Goal: Check status: Check status

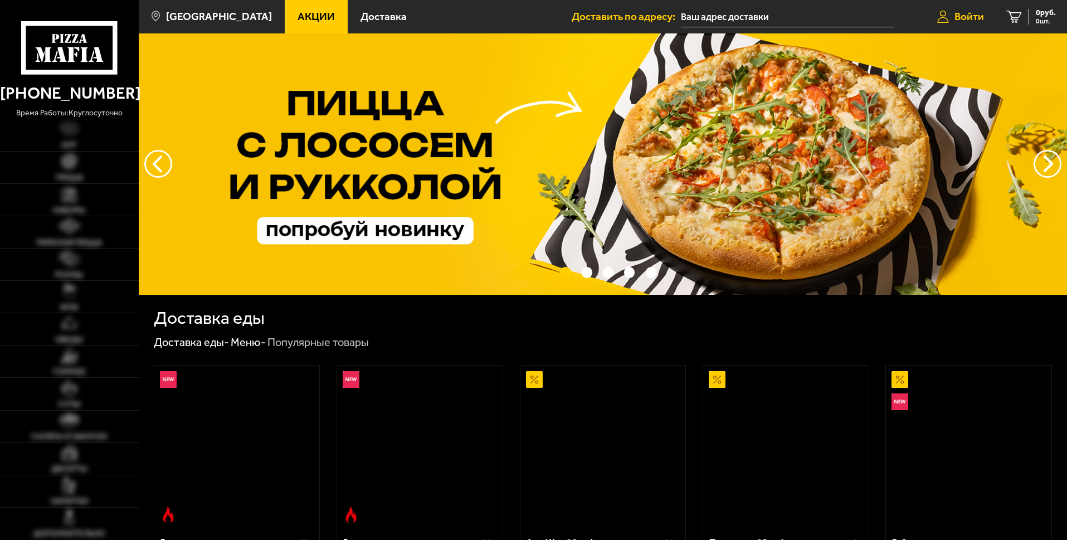
click at [964, 13] on span "Войти" at bounding box center [970, 16] width 30 height 11
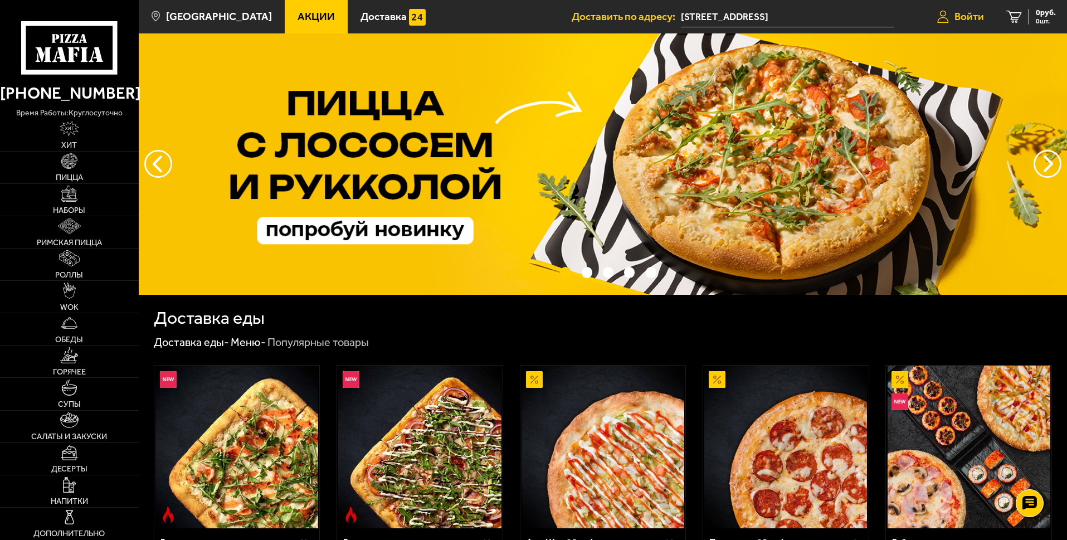
click at [958, 20] on span "Войти" at bounding box center [970, 16] width 30 height 11
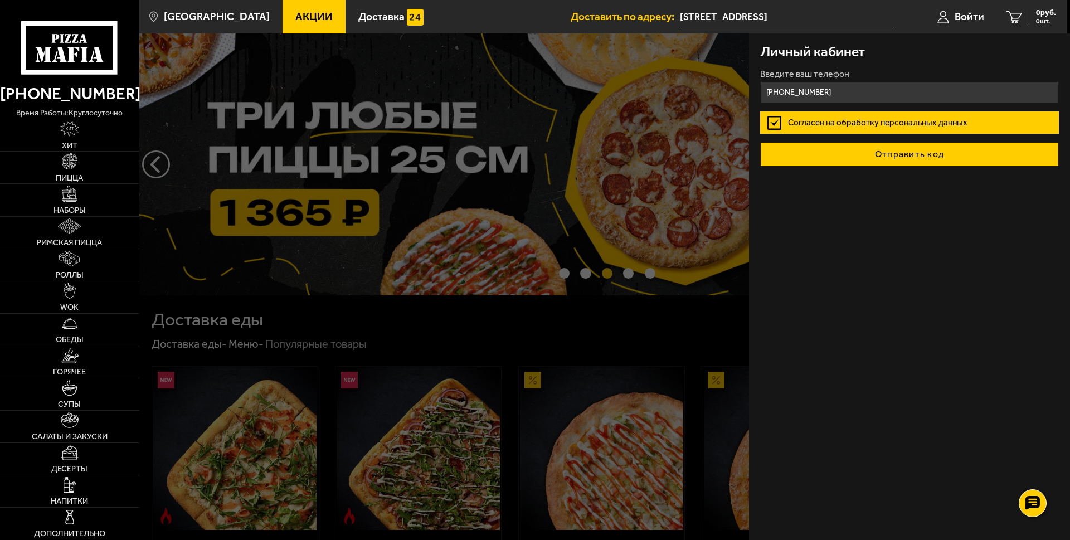
type input "+7 (911) 028-71-16"
click at [878, 154] on button "Отправить код" at bounding box center [909, 154] width 299 height 25
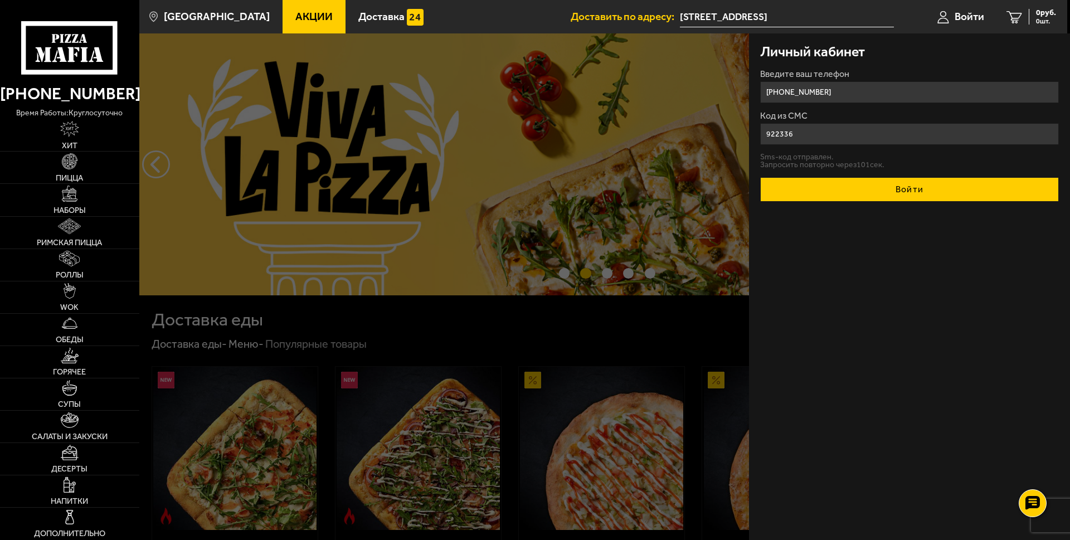
type input "922336"
click at [903, 193] on button "Войти" at bounding box center [909, 189] width 299 height 25
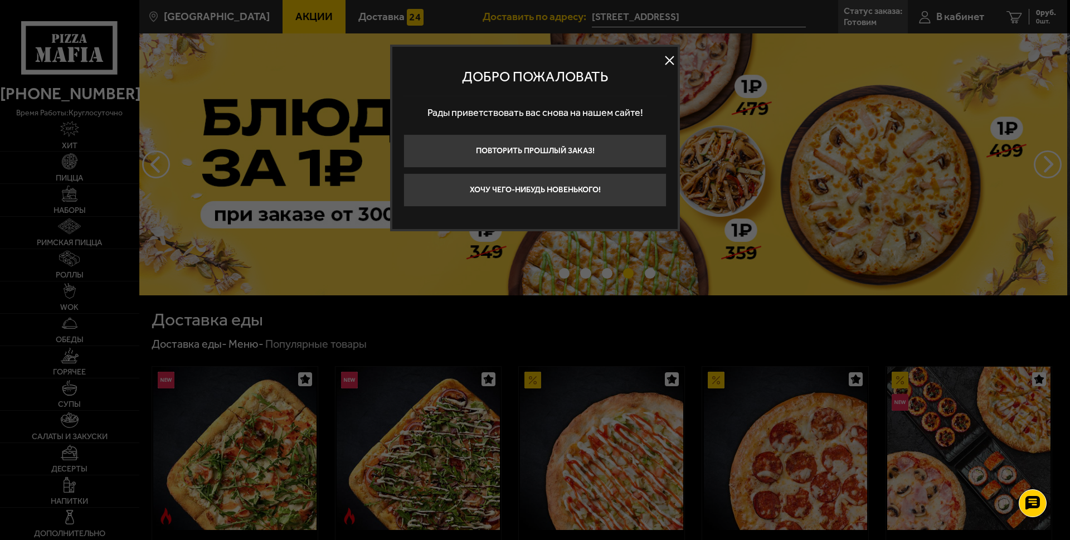
click at [666, 60] on button at bounding box center [669, 60] width 17 height 17
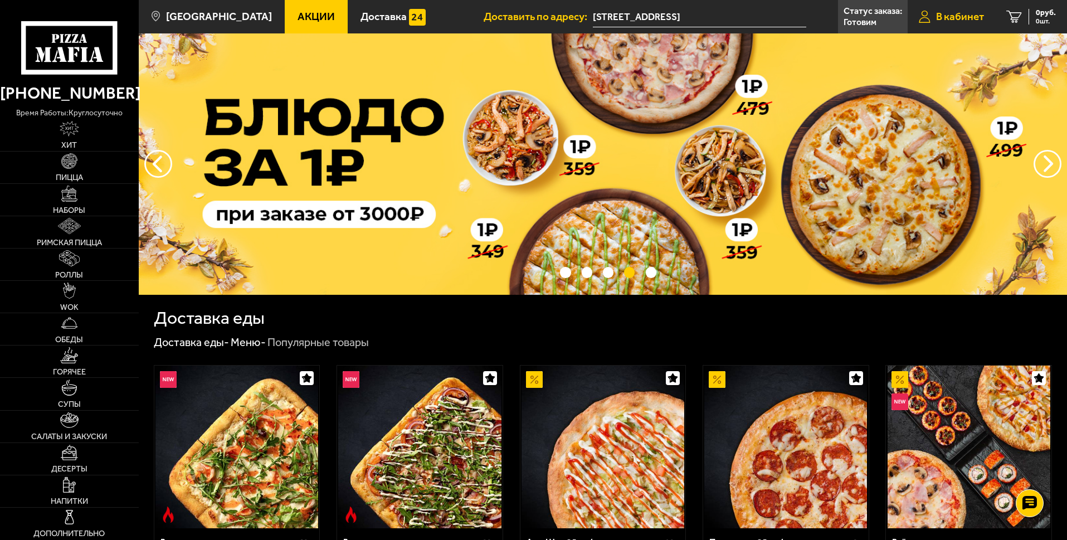
click at [955, 18] on span "В кабинет" at bounding box center [960, 16] width 48 height 11
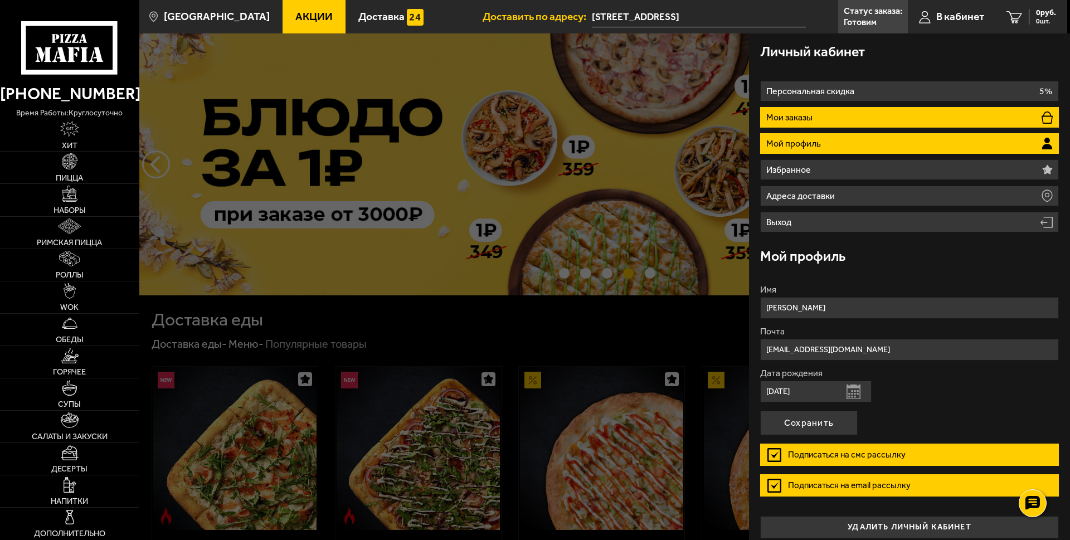
click at [833, 120] on li "Мои заказы" at bounding box center [909, 117] width 299 height 21
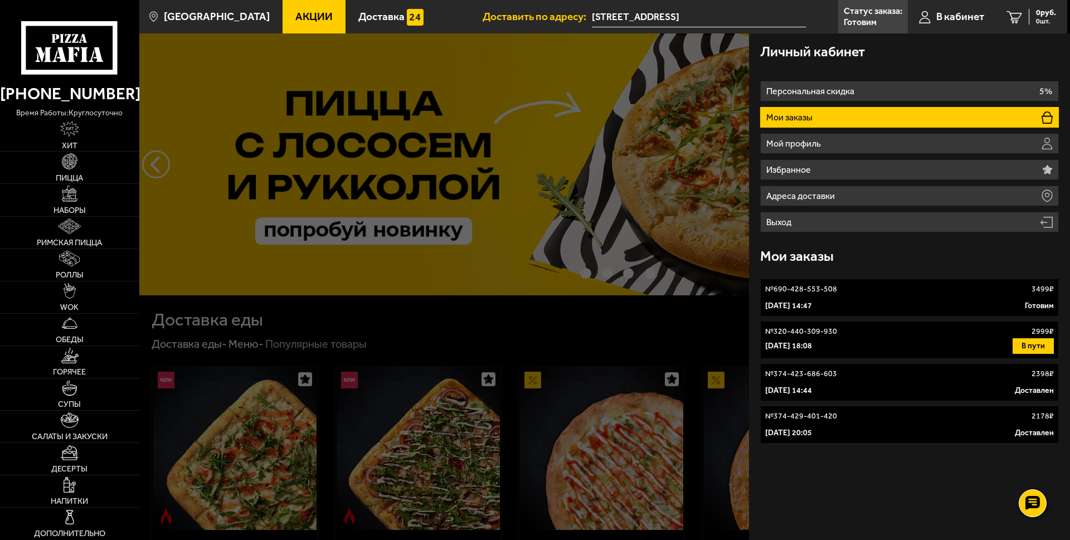
click at [872, 298] on link "№ 690-428-553-508 3499 ₽ [DATE] 14:47 Готовим" at bounding box center [909, 298] width 299 height 38
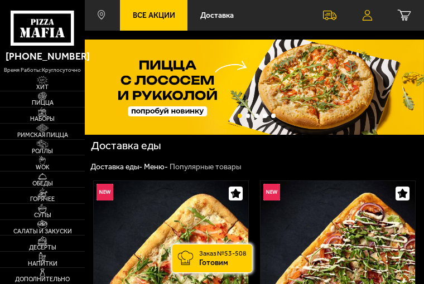
click at [367, 16] on icon at bounding box center [367, 15] width 10 height 11
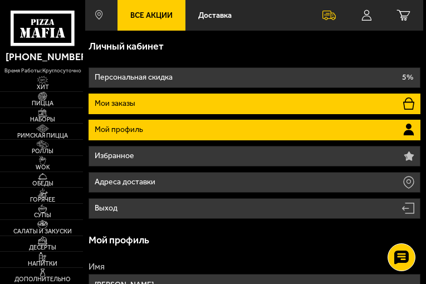
click at [146, 98] on li "Мои заказы" at bounding box center [255, 104] width 332 height 21
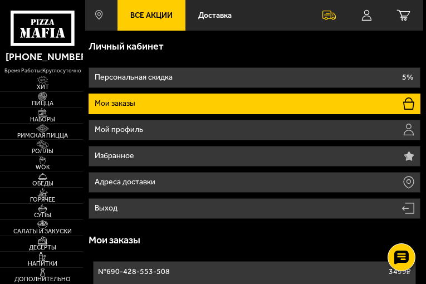
click at [256, 101] on li "Мои заказы" at bounding box center [255, 104] width 332 height 21
click at [361, 17] on link "В кабинет" at bounding box center [367, 15] width 36 height 31
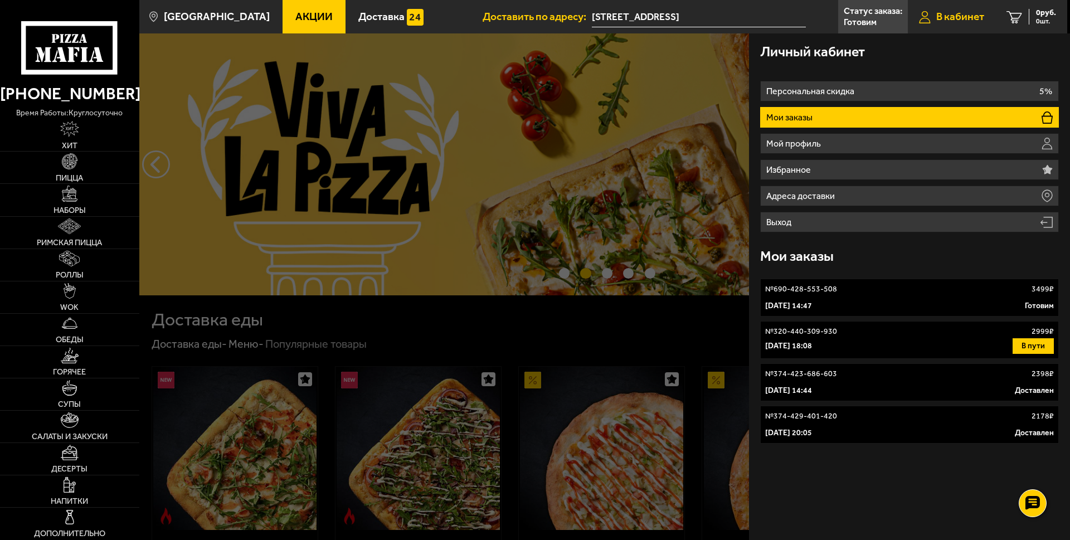
click at [941, 16] on span "В кабинет" at bounding box center [960, 16] width 48 height 11
click at [911, 291] on div "№ 690-428-553-508 3499 ₽" at bounding box center [909, 289] width 289 height 11
